Goal: Register for event/course

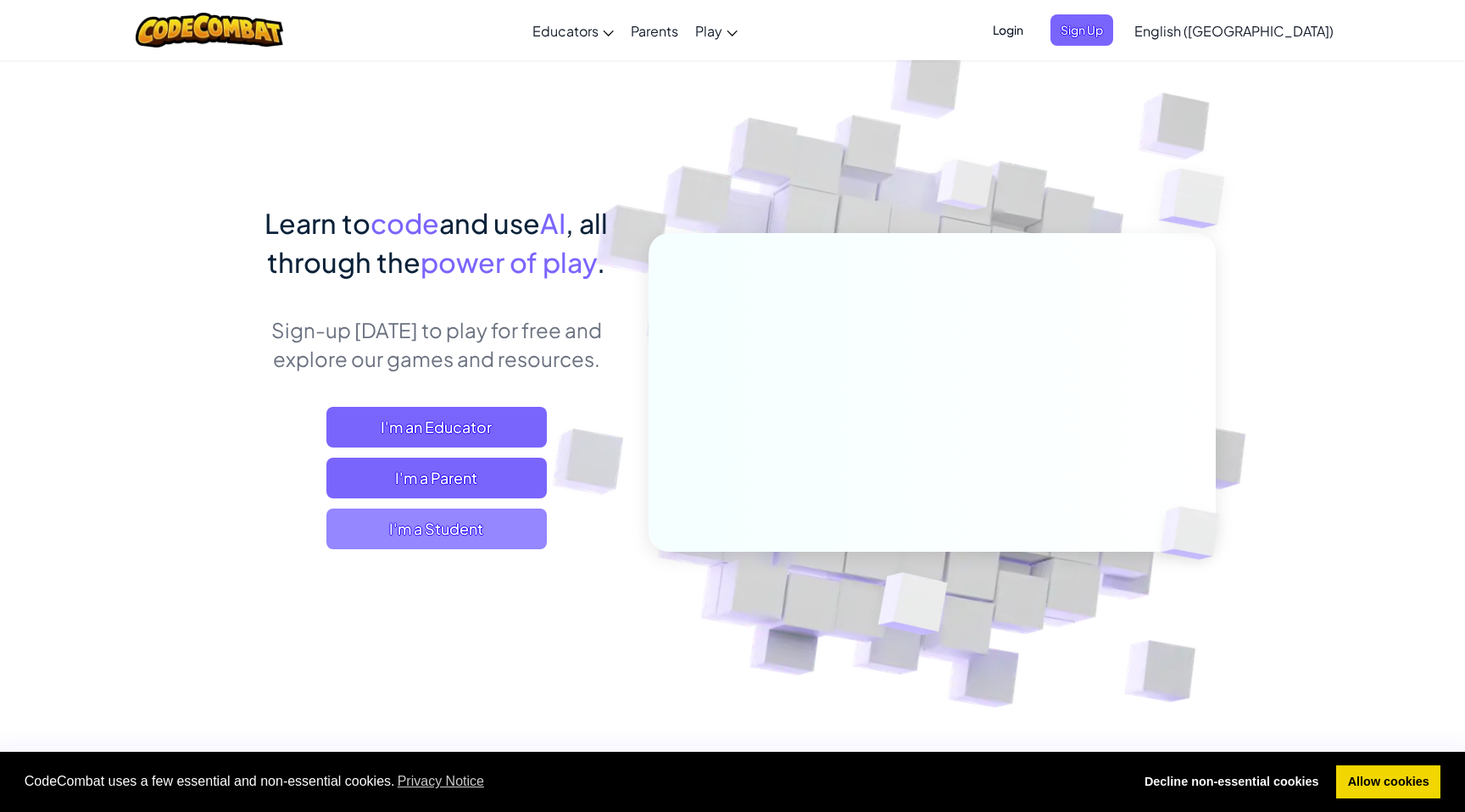
click at [461, 512] on span "I'm a Student" at bounding box center [436, 528] width 220 height 40
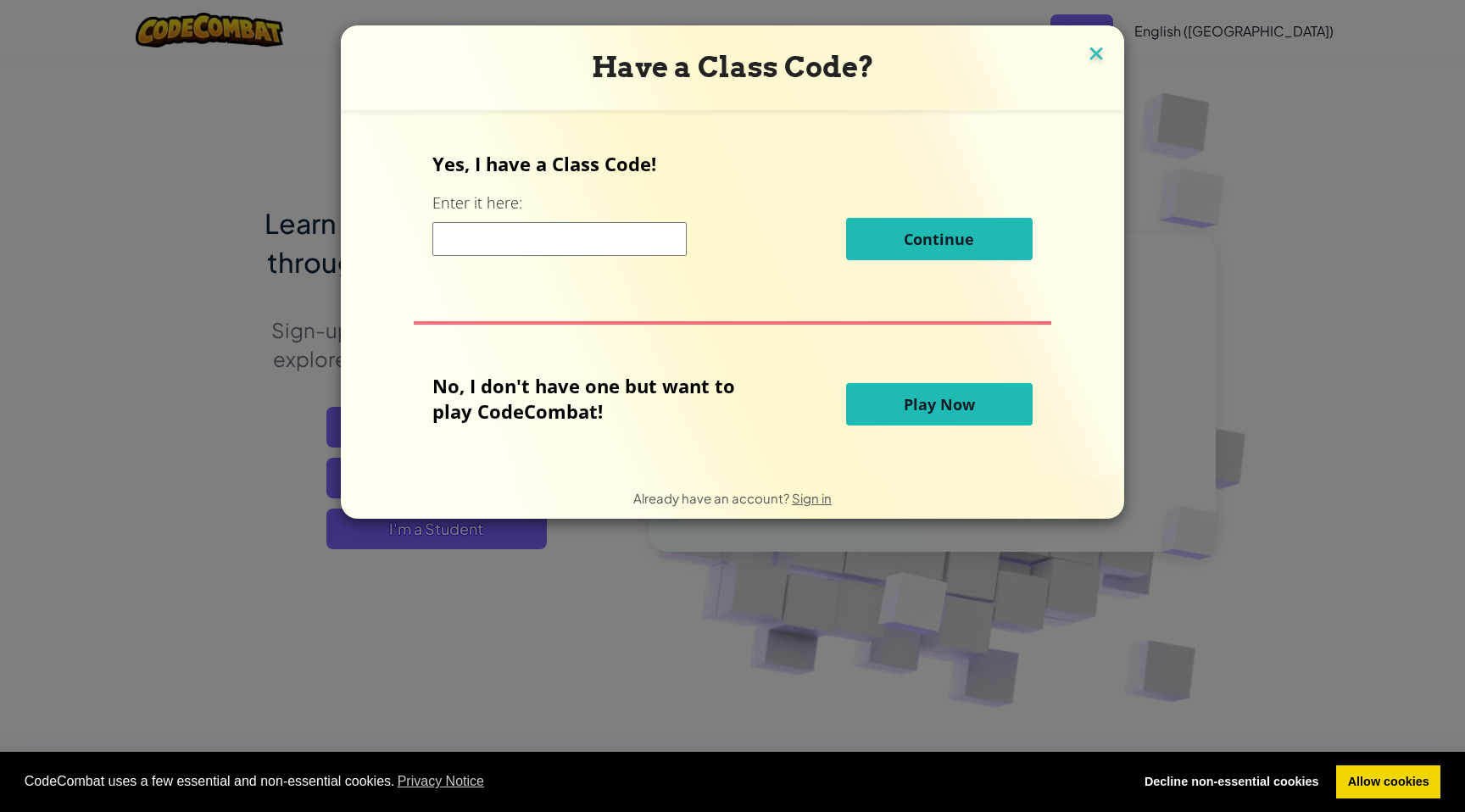
click at [1094, 52] on img at bounding box center [1096, 55] width 22 height 26
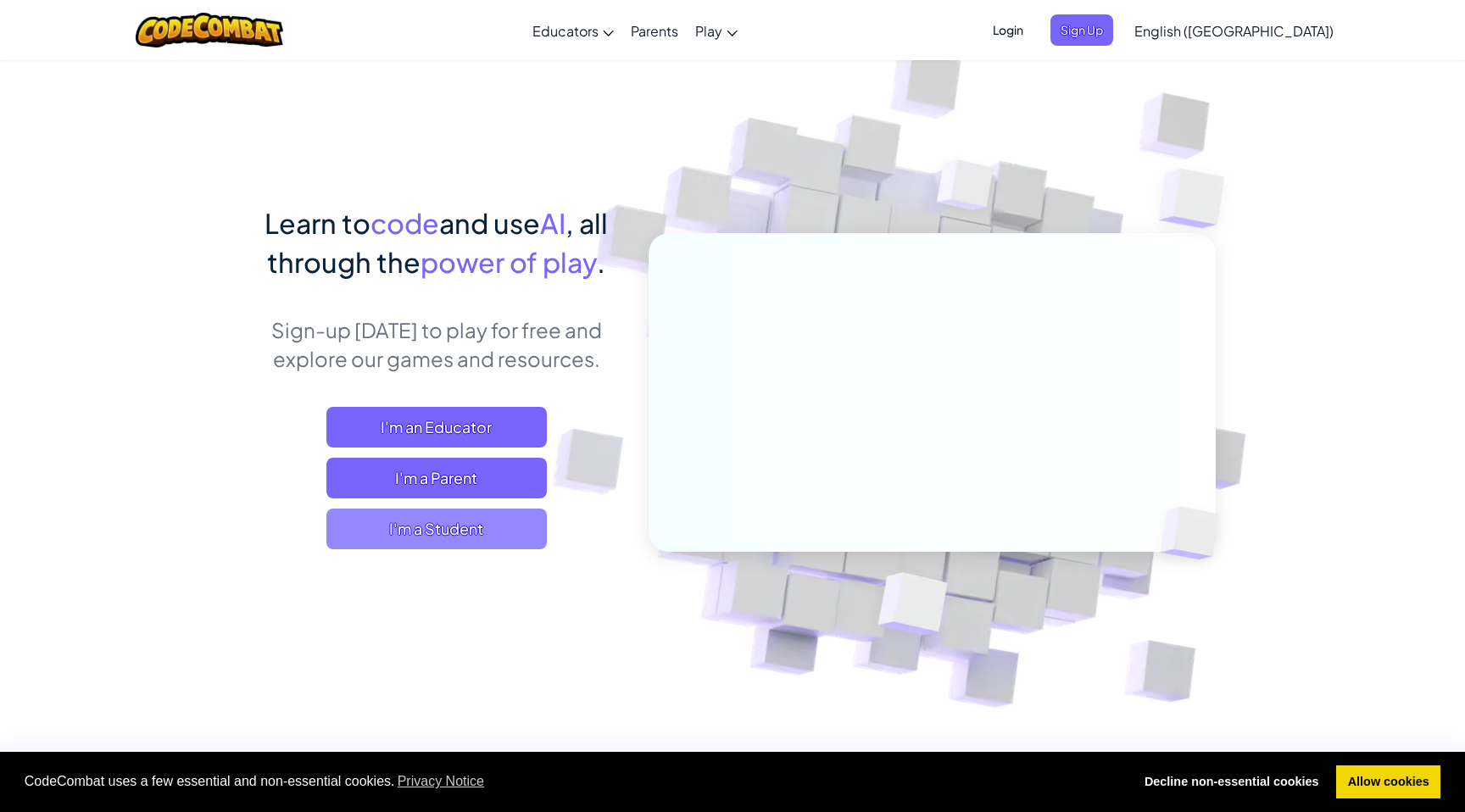
click at [459, 538] on span "I'm a Student" at bounding box center [436, 528] width 220 height 40
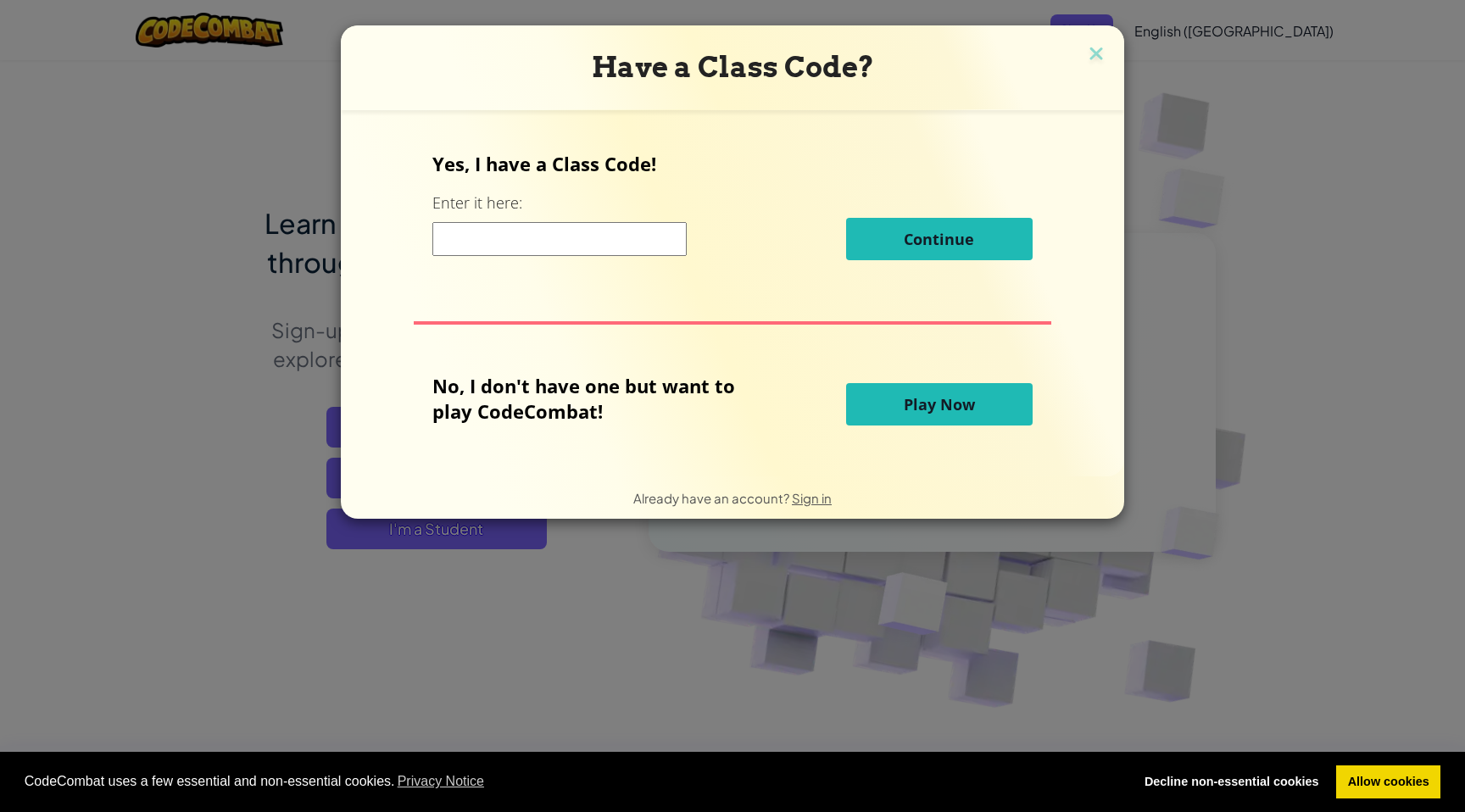
click at [934, 403] on span "Play Now" at bounding box center [939, 404] width 71 height 21
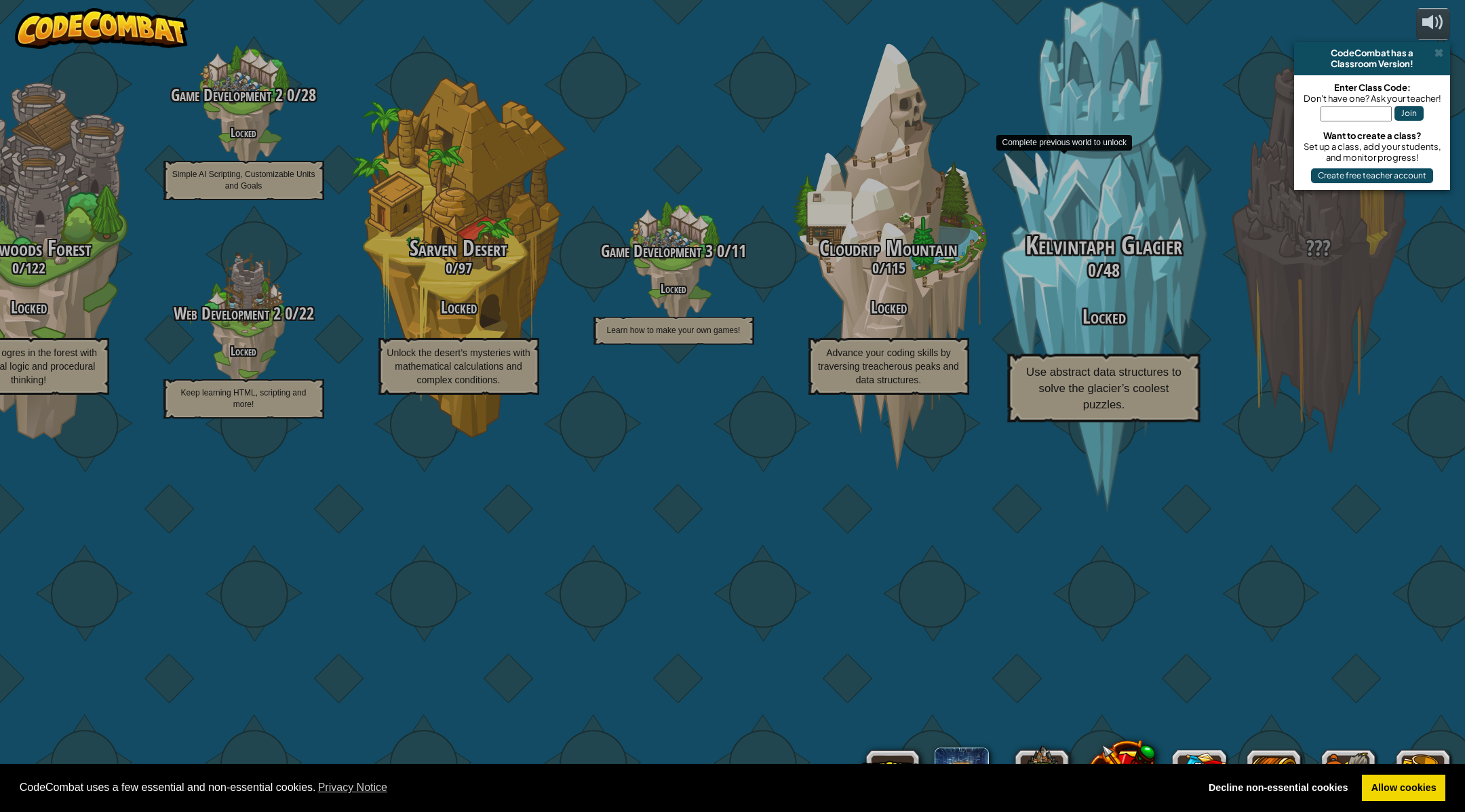
click at [1129, 328] on h3 "Locked" at bounding box center [1103, 317] width 257 height 22
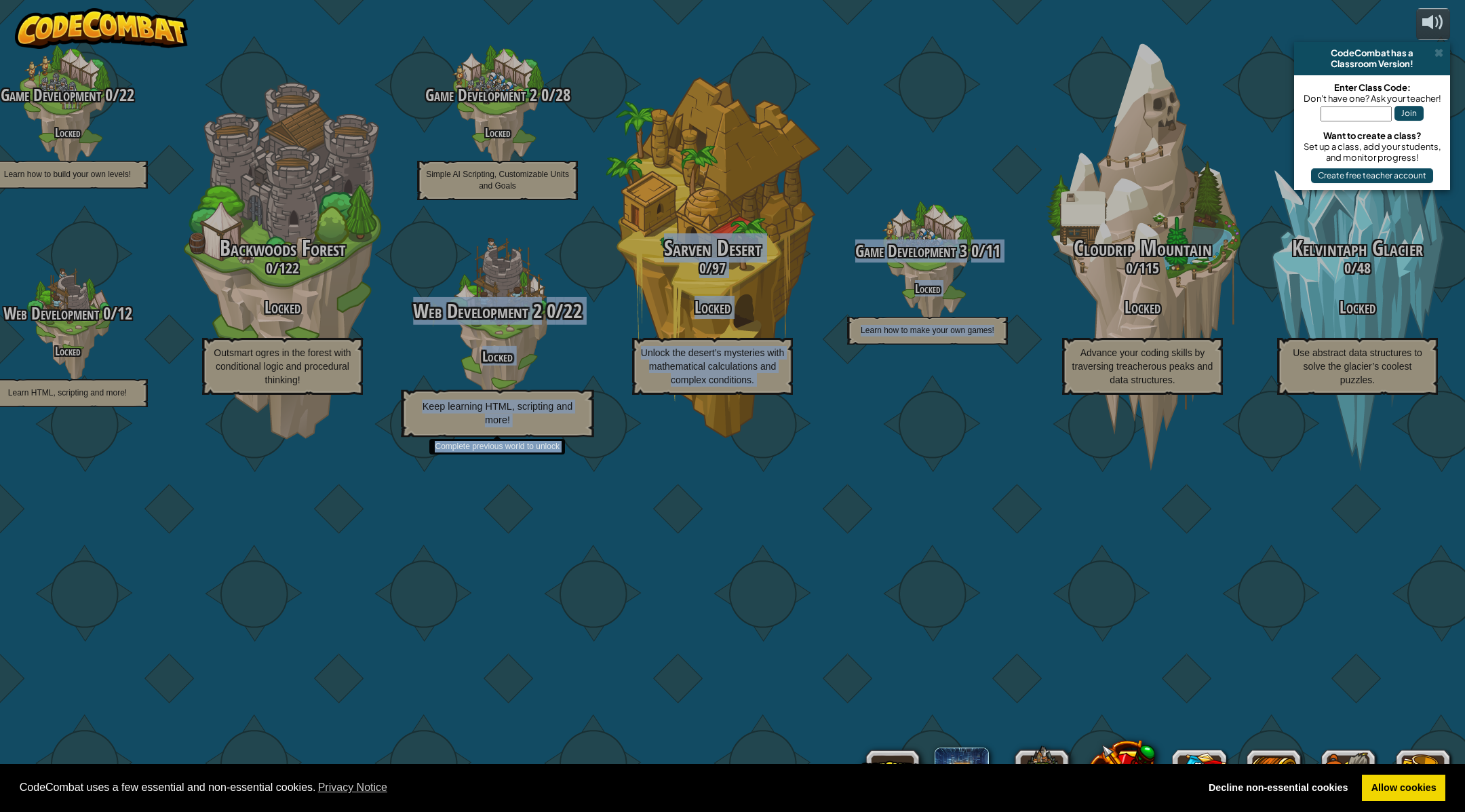
drag, startPoint x: 1023, startPoint y: 427, endPoint x: 507, endPoint y: 419, distance: 516.1
click at [508, 420] on div "CodeCombat Junior 0 / 172 Play Ages 5-8 Blocks or simple text coding for beginn…" at bounding box center [498, 406] width 1935 height 812
